Goal: Task Accomplishment & Management: Manage account settings

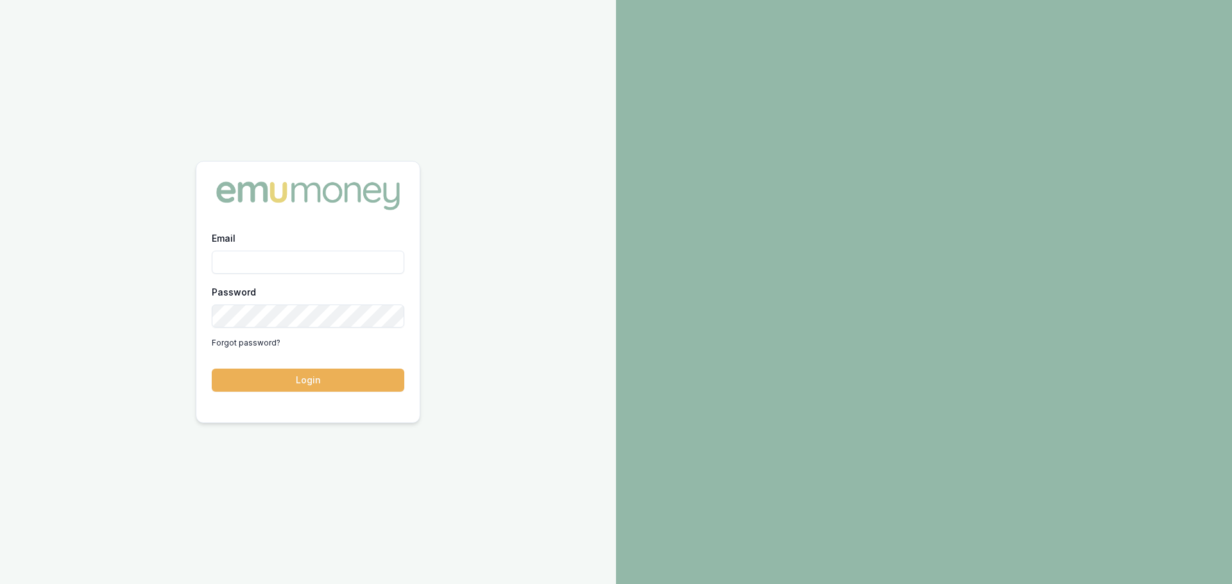
click at [223, 250] on div "Email" at bounding box center [308, 252] width 192 height 44
click at [236, 262] on input "Email" at bounding box center [308, 262] width 192 height 23
type input "[PERSON_NAME][EMAIL_ADDRESS][PERSON_NAME][DOMAIN_NAME]"
click at [212, 369] on button "Login" at bounding box center [308, 380] width 192 height 23
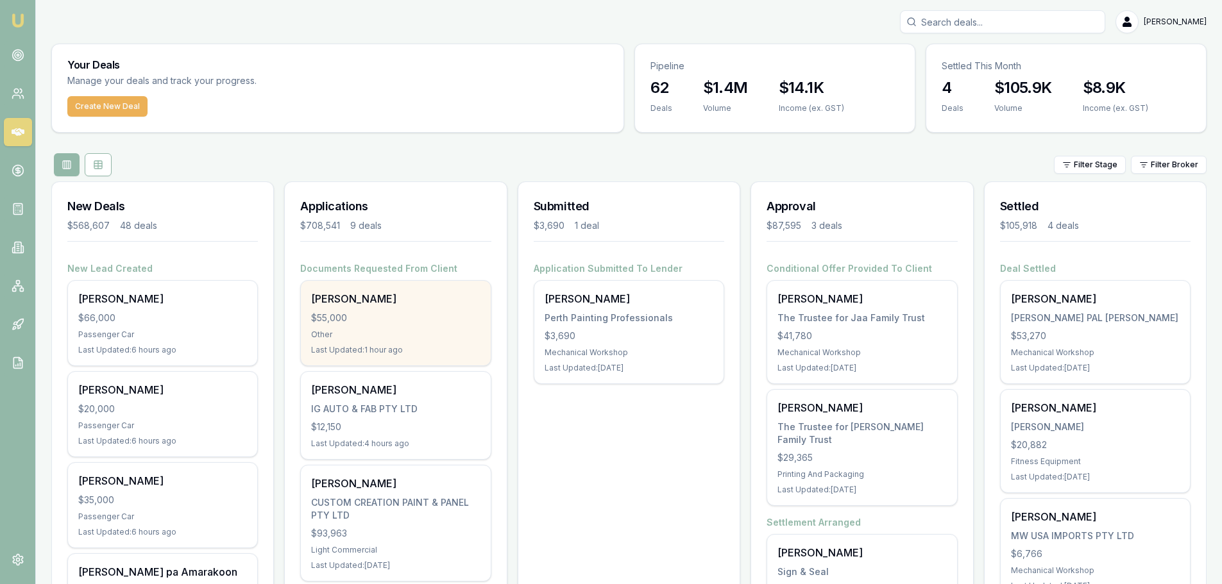
click at [418, 322] on div "$55,000" at bounding box center [395, 318] width 169 height 13
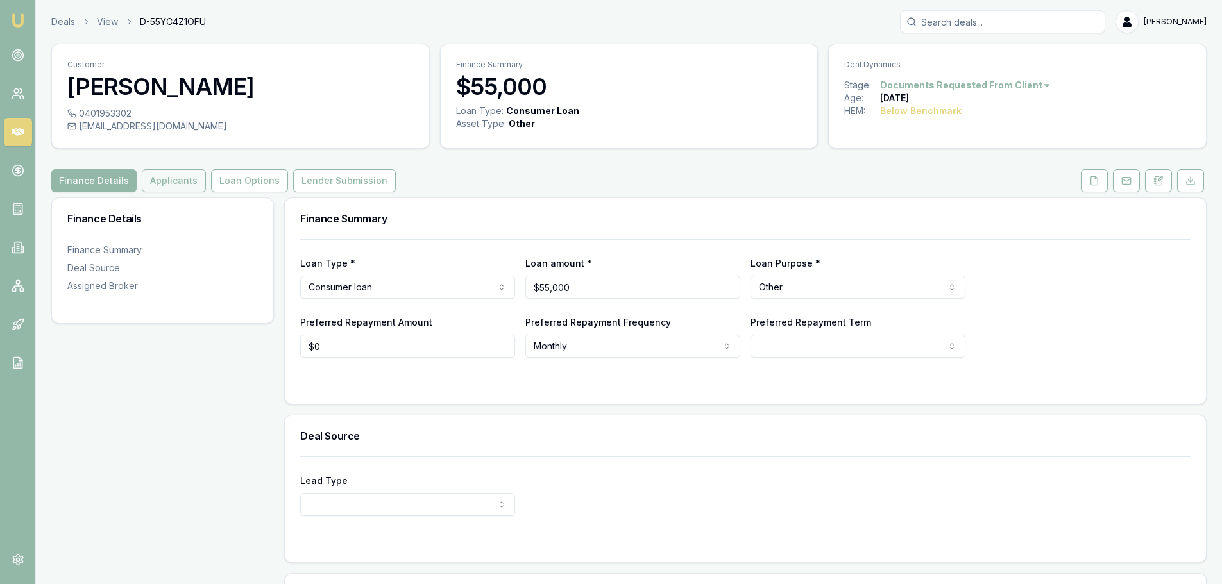
click at [169, 179] on button "Applicants" at bounding box center [174, 180] width 64 height 23
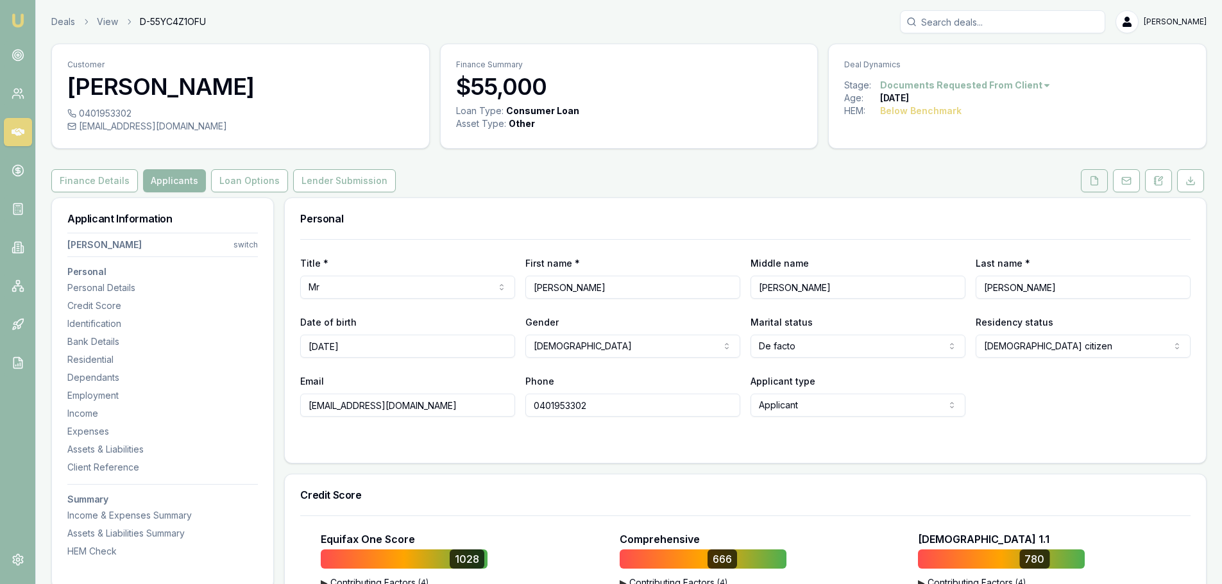
click at [1103, 181] on button at bounding box center [1094, 180] width 27 height 23
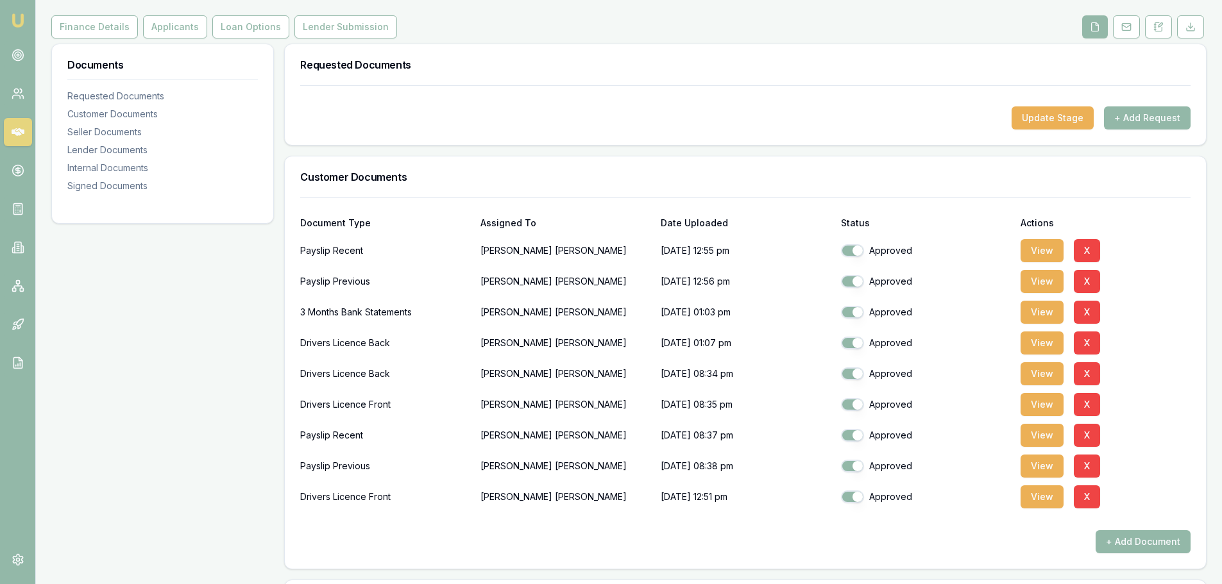
scroll to position [192, 0]
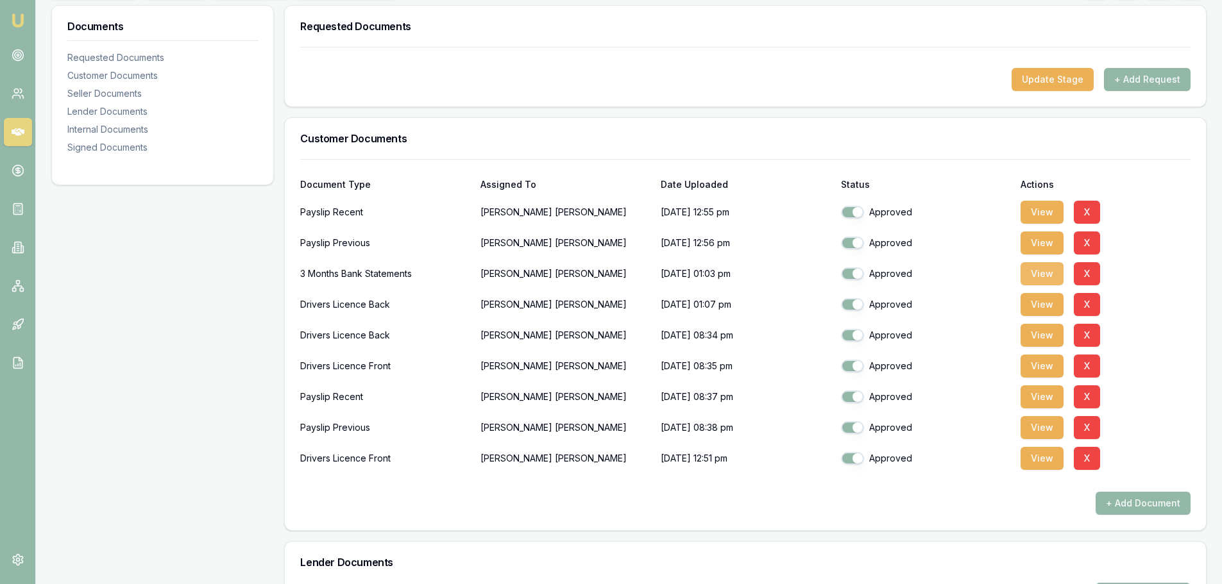
click at [1055, 269] on button "View" at bounding box center [1042, 273] width 43 height 23
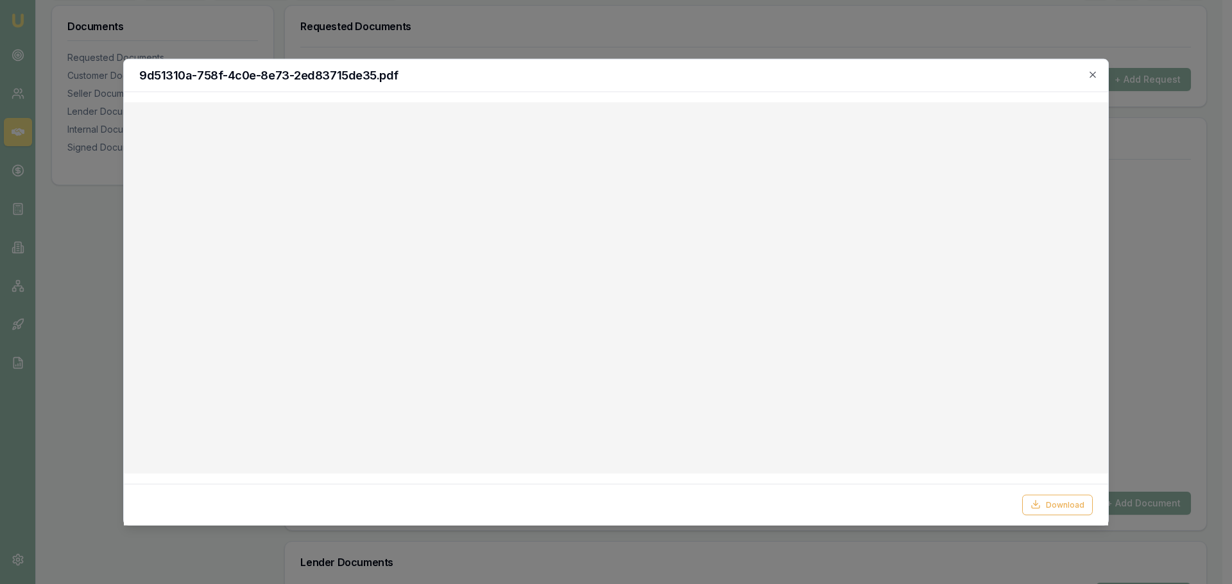
drag, startPoint x: 883, startPoint y: 82, endPoint x: 890, endPoint y: 77, distance: 8.2
click at [883, 82] on div "9d51310a-758f-4c0e-8e73-2ed83715de35.pdf" at bounding box center [616, 75] width 984 height 33
click at [1090, 79] on icon "button" at bounding box center [1092, 74] width 10 height 10
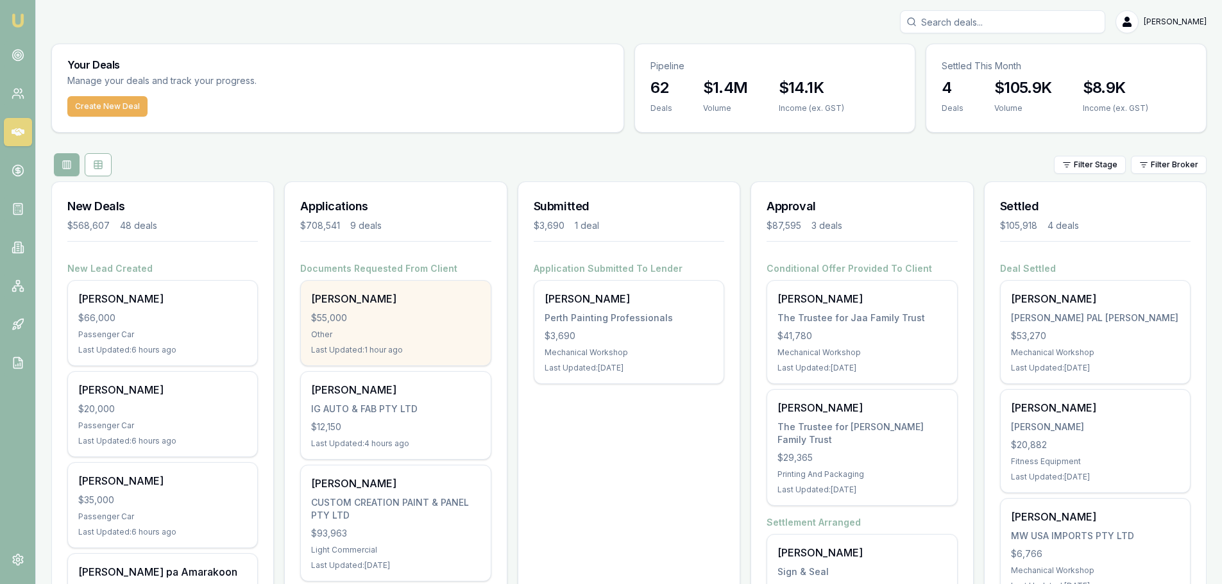
click at [375, 344] on div "[PERSON_NAME] $55,000 Other Last Updated: 1 hour ago" at bounding box center [395, 323] width 189 height 85
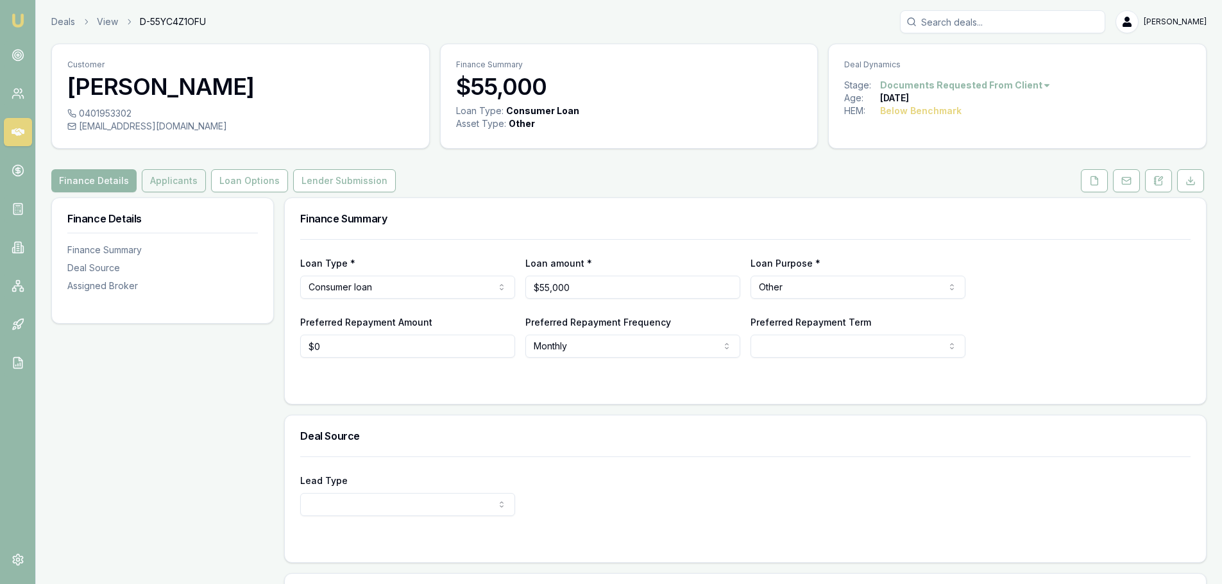
click at [167, 182] on button "Applicants" at bounding box center [174, 180] width 64 height 23
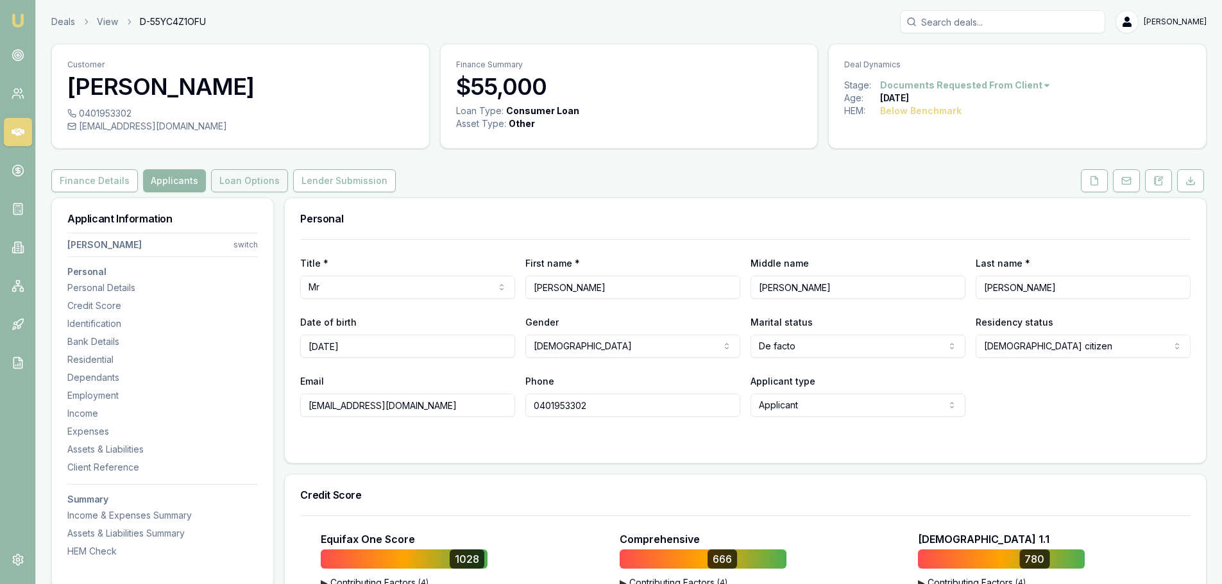
click at [263, 178] on button "Loan Options" at bounding box center [249, 180] width 77 height 23
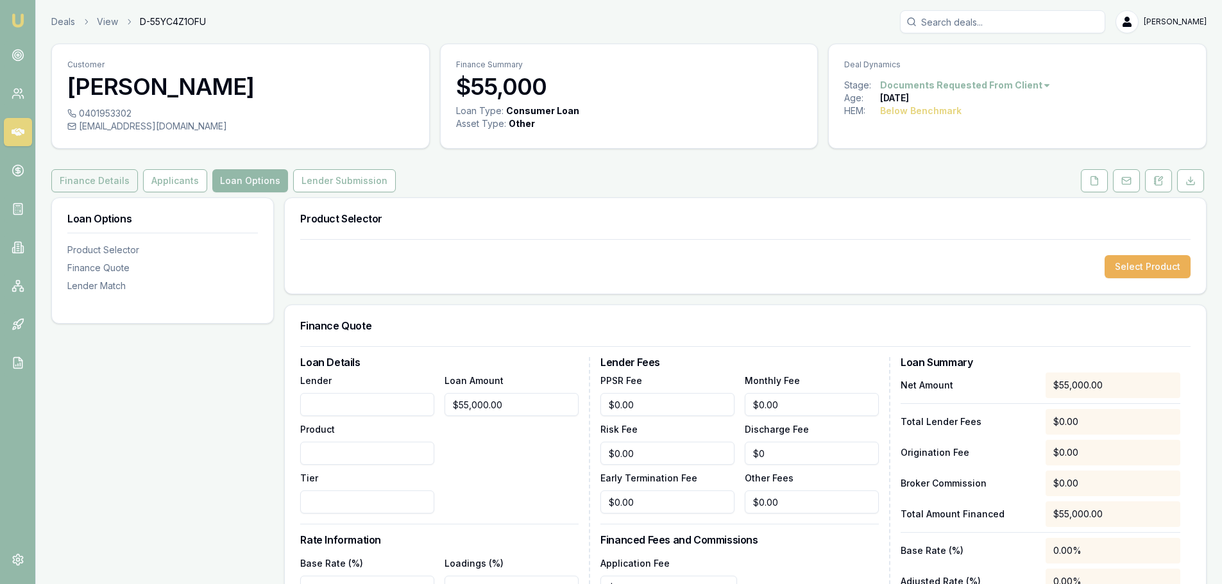
click at [95, 185] on button "Finance Details" at bounding box center [94, 180] width 87 height 23
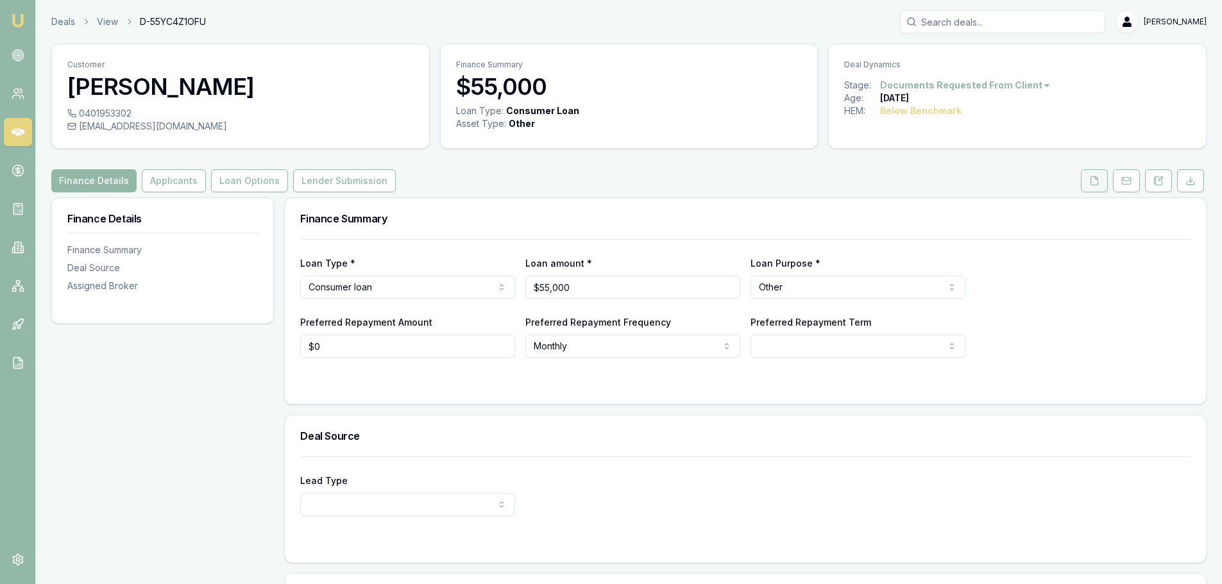
click at [1088, 178] on button at bounding box center [1094, 180] width 27 height 23
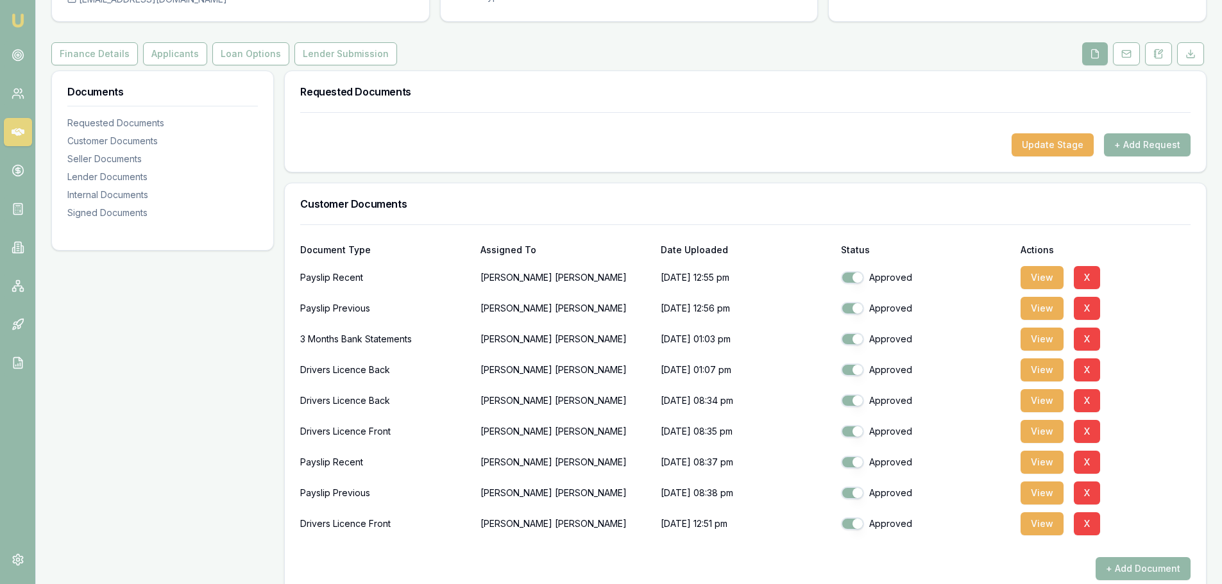
scroll to position [128, 0]
click at [1048, 275] on button "View" at bounding box center [1042, 276] width 43 height 23
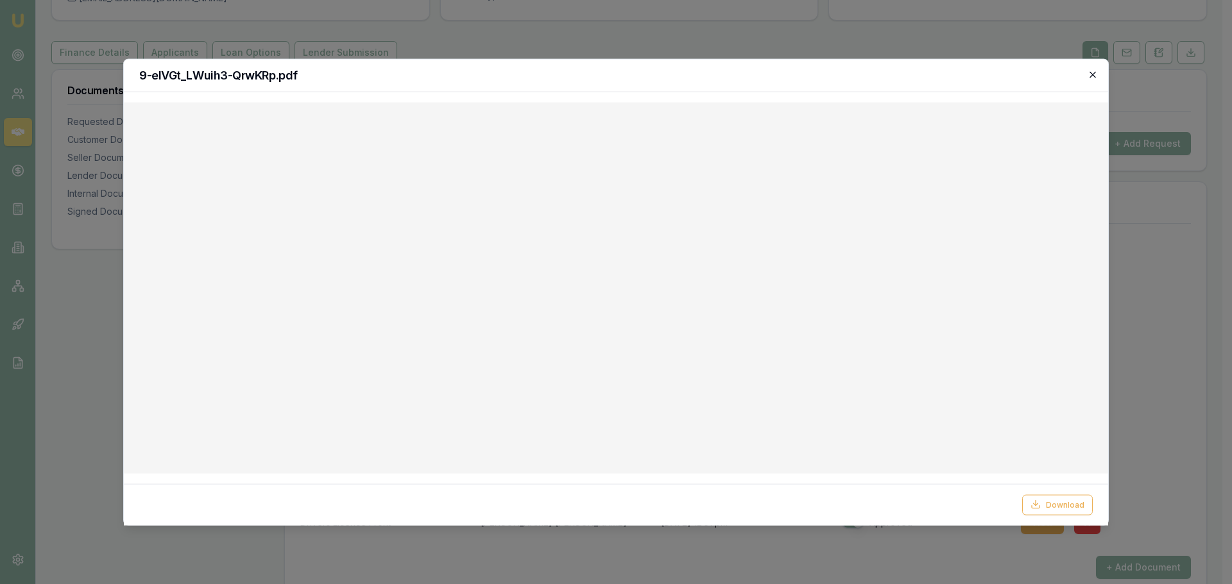
click at [1092, 73] on icon "button" at bounding box center [1092, 74] width 10 height 10
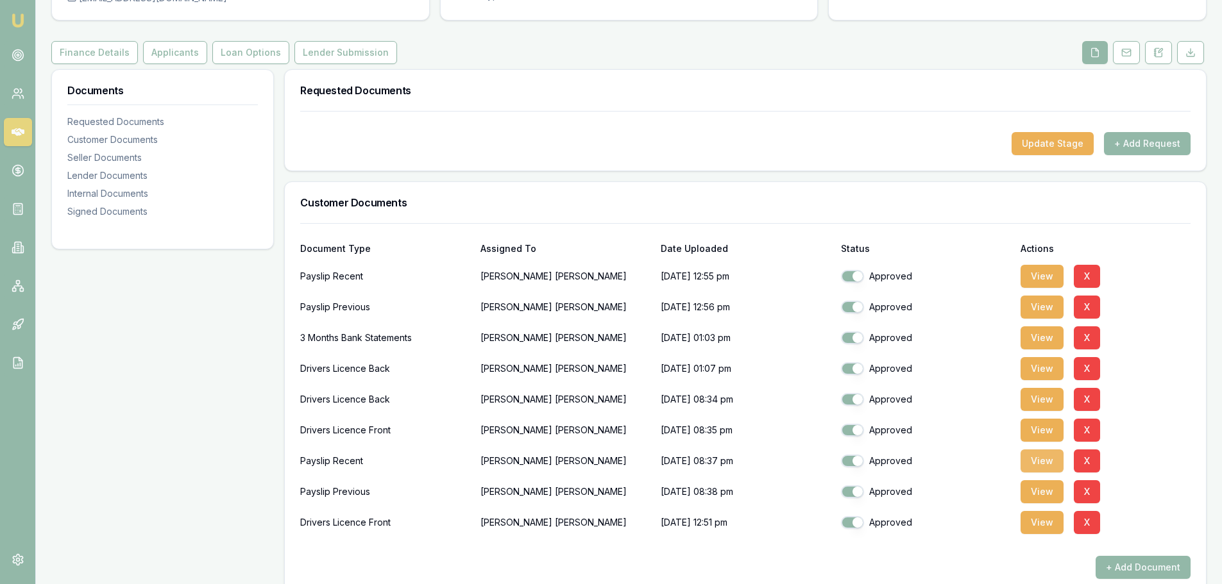
click at [1042, 461] on button "View" at bounding box center [1042, 461] width 43 height 23
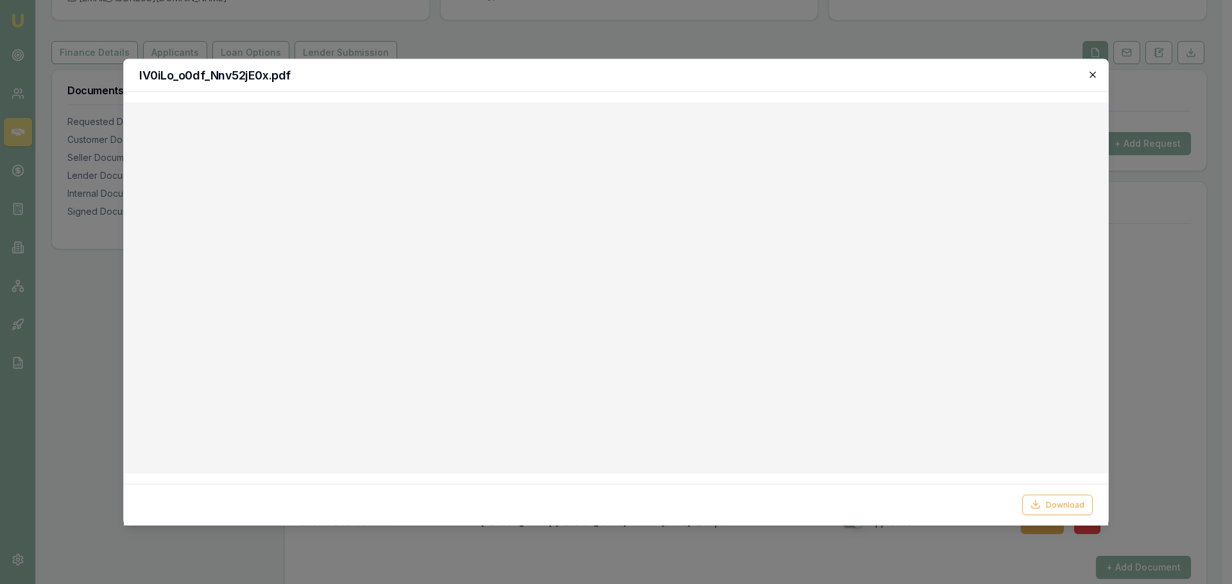
click at [1090, 78] on icon "button" at bounding box center [1092, 74] width 10 height 10
